Goal: Use online tool/utility: Utilize a website feature to perform a specific function

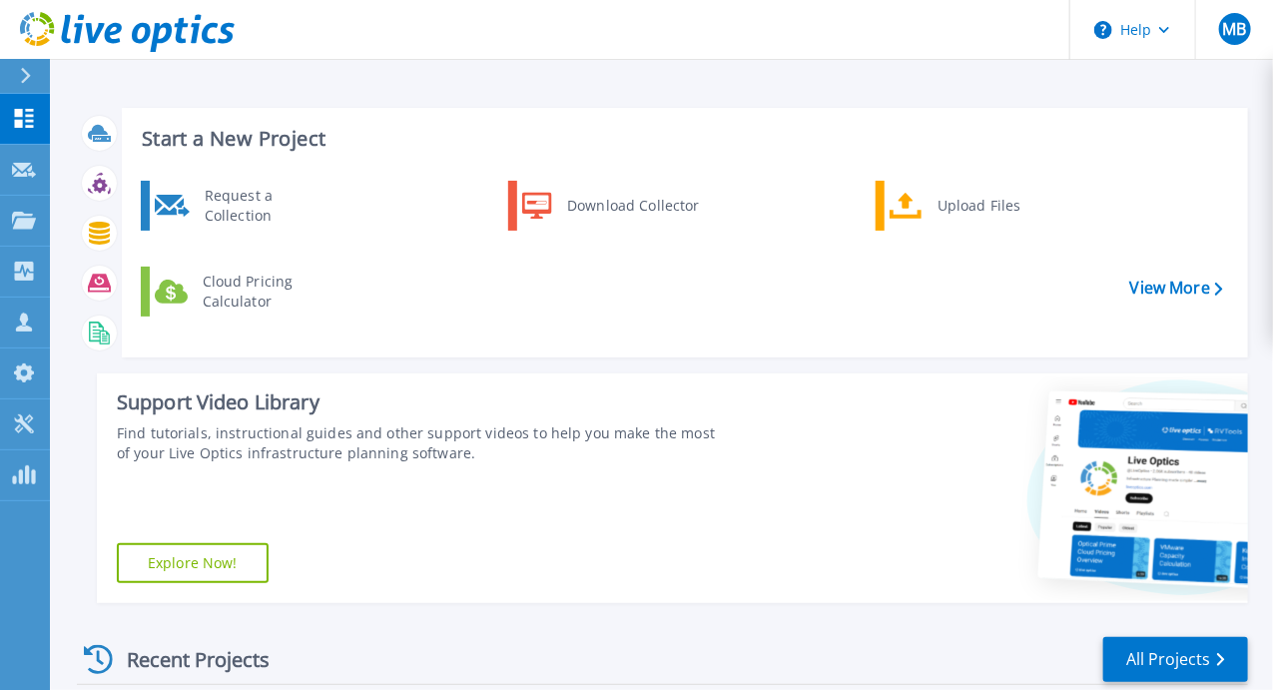
scroll to position [200, 0]
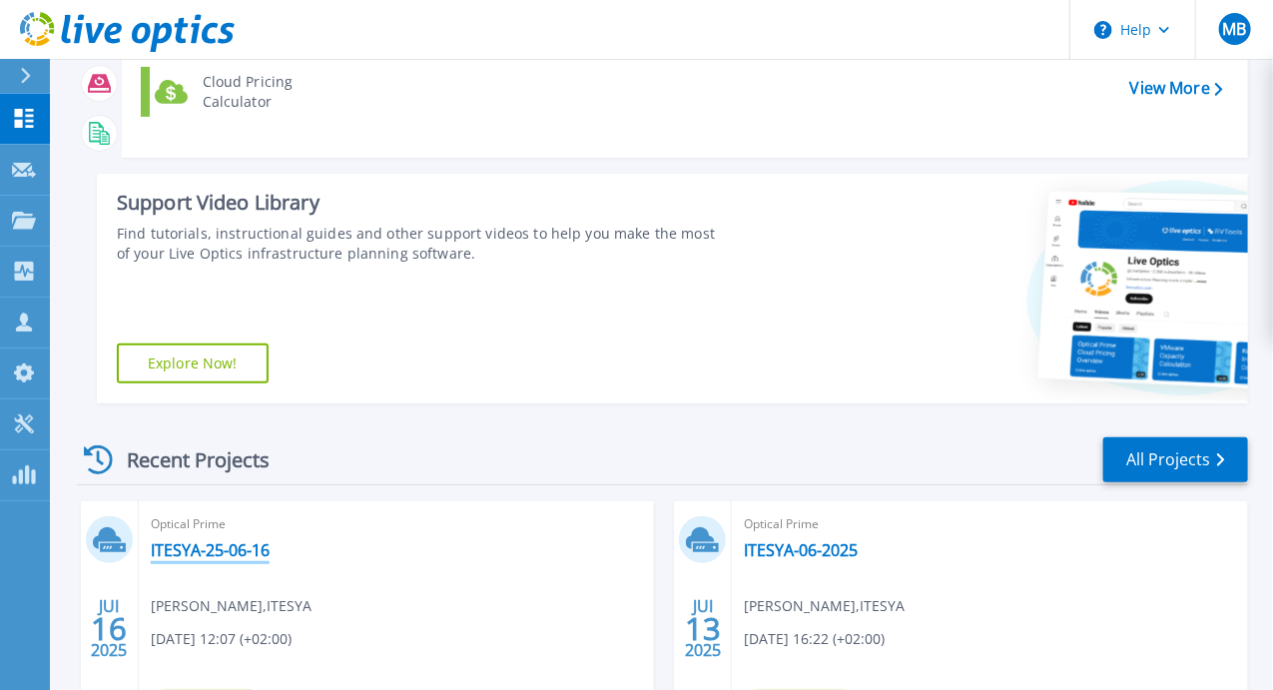
click at [169, 540] on link "ITESYA-25-06-16" at bounding box center [210, 550] width 119 height 20
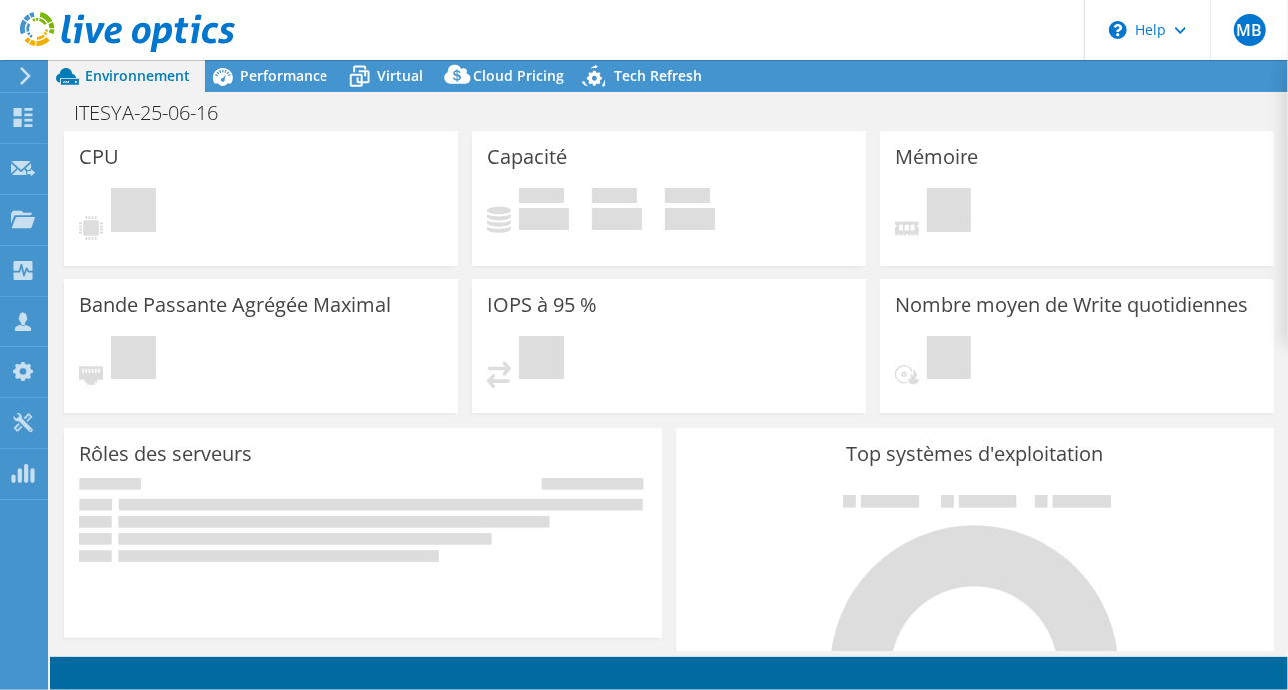
select select "EUFrankfurt"
select select "EUR"
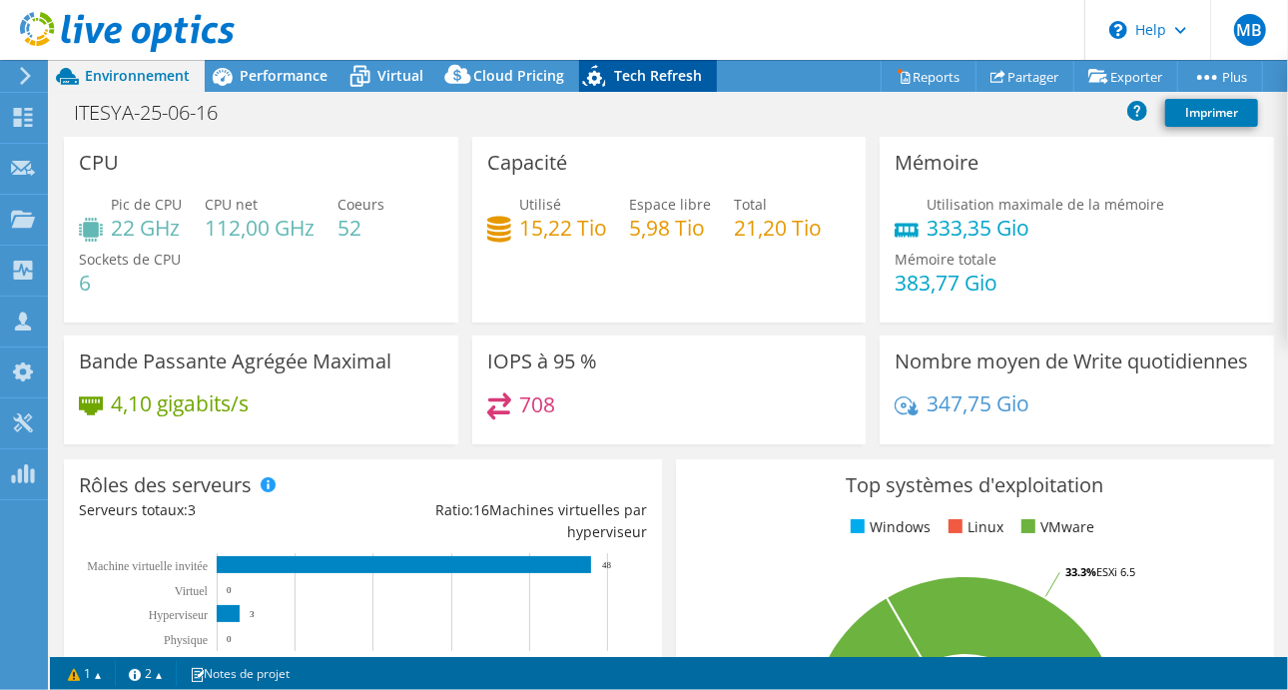
click at [644, 71] on span "Tech Refresh" at bounding box center [658, 75] width 88 height 19
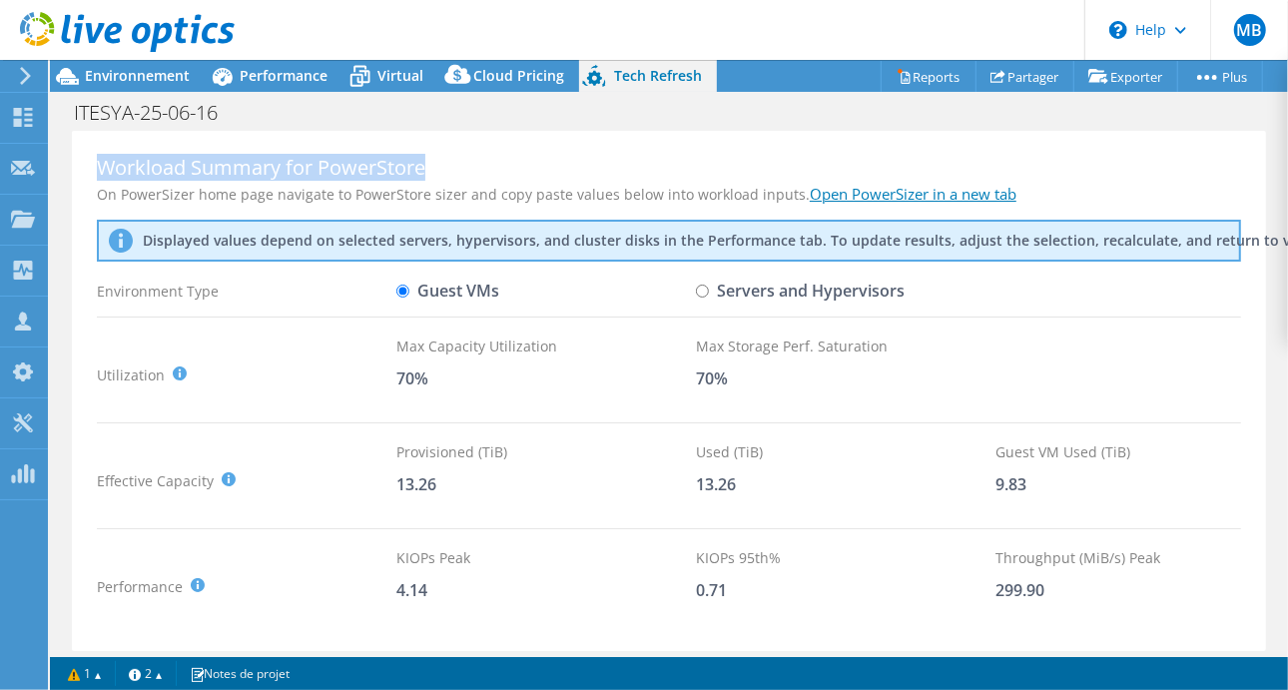
drag, startPoint x: 99, startPoint y: 175, endPoint x: 468, endPoint y: 175, distance: 369.4
click at [468, 175] on div "Workload Summary for PowerStore" at bounding box center [669, 168] width 1144 height 24
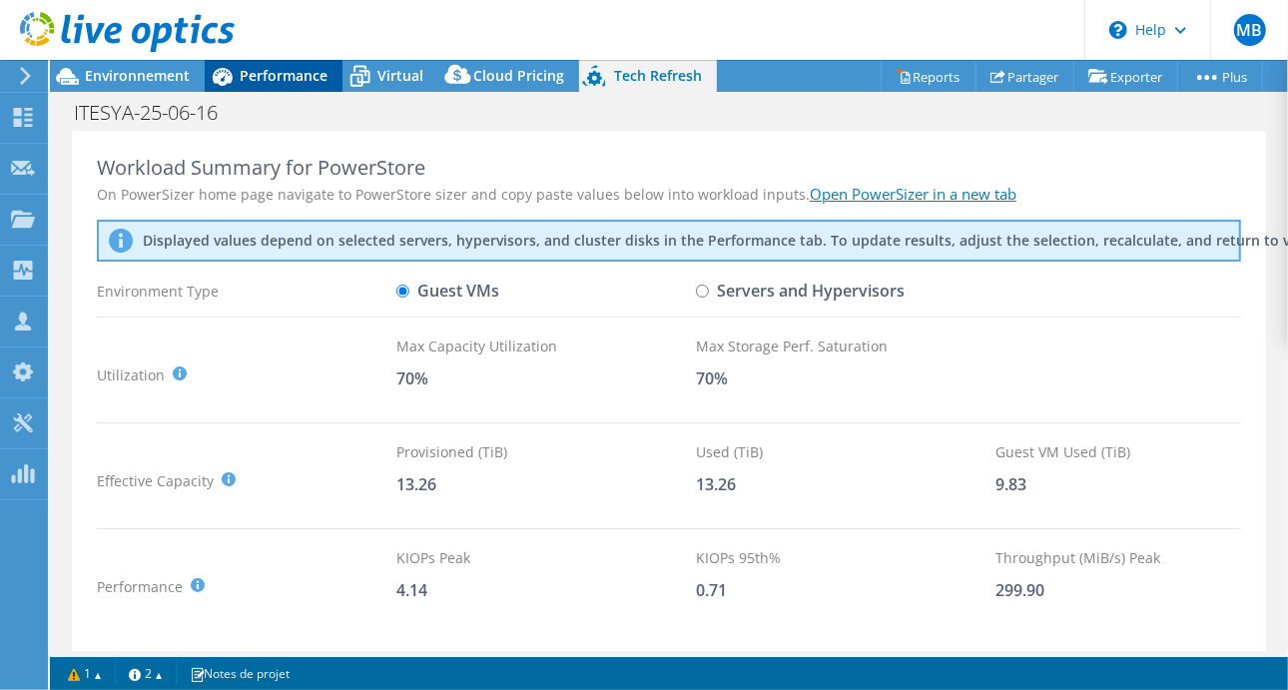
click at [232, 69] on icon at bounding box center [222, 76] width 35 height 35
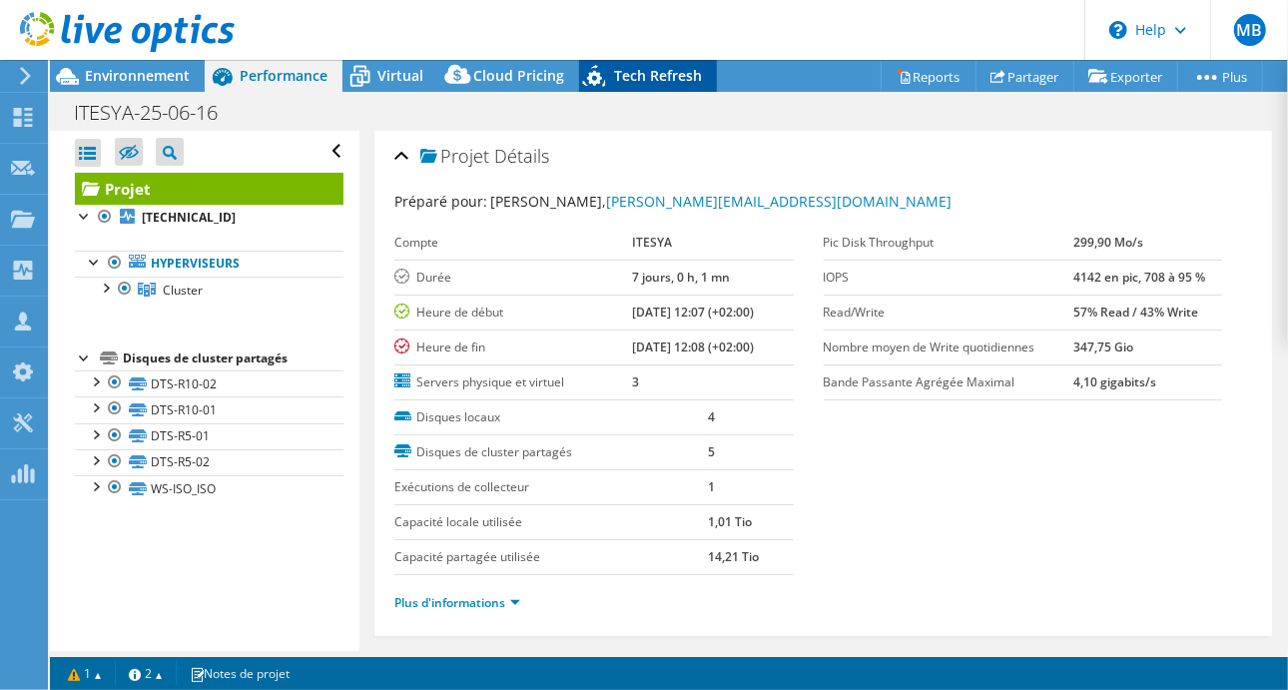
click at [641, 84] on span "Tech Refresh" at bounding box center [658, 75] width 88 height 19
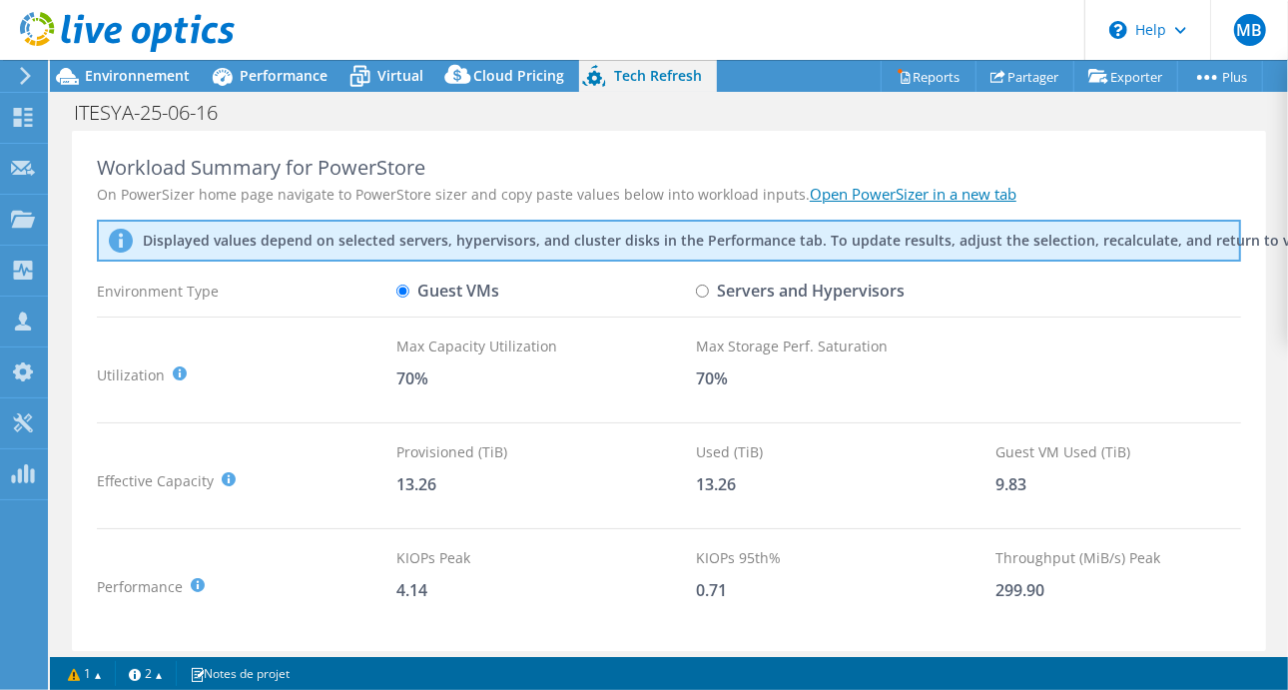
click at [701, 286] on input "Servers and Hypervisors" at bounding box center [702, 291] width 13 height 13
radio input "true"
click at [405, 286] on input "Guest VMs" at bounding box center [402, 291] width 13 height 13
radio input "true"
radio input "false"
